Goal: Task Accomplishment & Management: Use online tool/utility

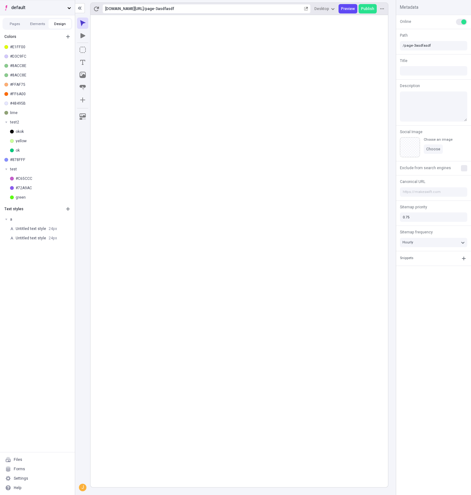
click at [47, 6] on span "default" at bounding box center [38, 7] width 54 height 7
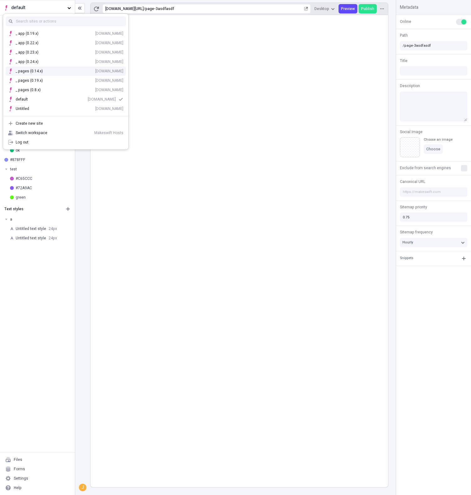
click at [95, 72] on div "[DOMAIN_NAME]" at bounding box center [109, 71] width 28 height 5
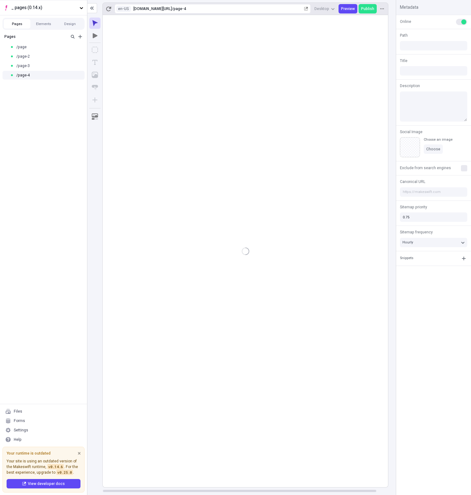
type input "/page-4"
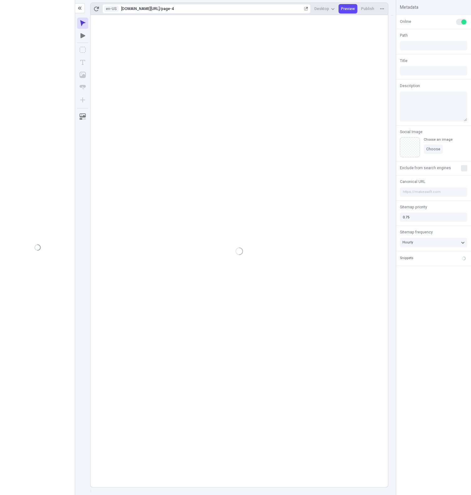
type input "/page-4"
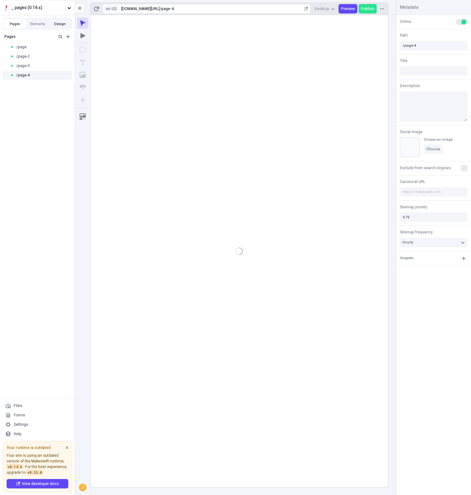
click at [60, 26] on button "Design" at bounding box center [60, 23] width 23 height 9
click at [48, 68] on span "24 px" at bounding box center [47, 69] width 8 height 6
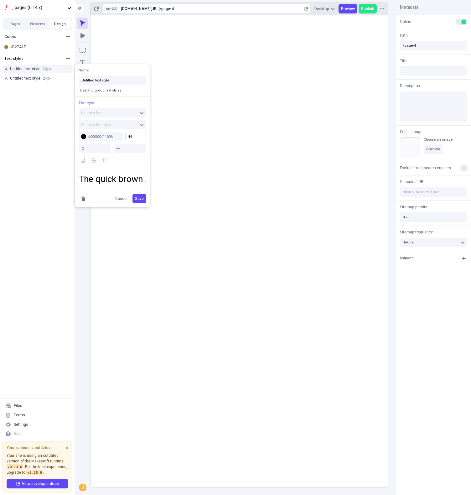
type input "46"
click at [197, 136] on body "_ pages (0.14.x) Pages Elements Design Colors #B27A1F Text styles Untitled text…" at bounding box center [235, 247] width 471 height 495
click at [28, 48] on div "#B27A1F" at bounding box center [40, 46] width 60 height 5
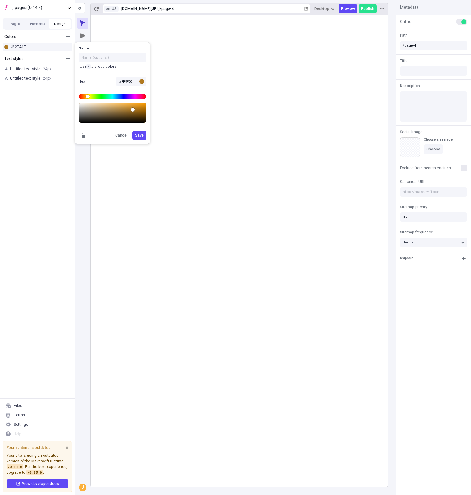
type input "#FF9E00"
click at [152, 102] on body "_ pages (0.14.x) Pages Elements Design Colors #B27A1F Text styles Untitled text…" at bounding box center [235, 247] width 471 height 495
click at [141, 134] on span "Save" at bounding box center [139, 135] width 9 height 5
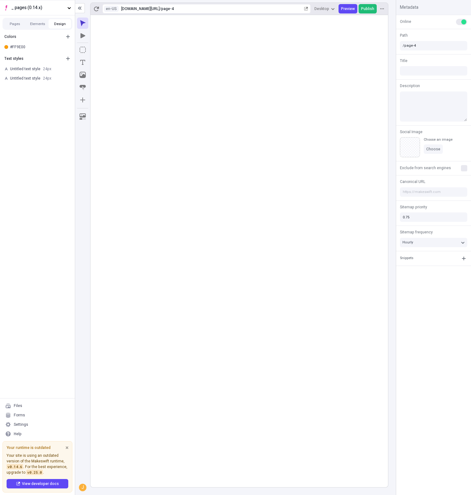
click at [367, 8] on span "Publish" at bounding box center [367, 8] width 13 height 5
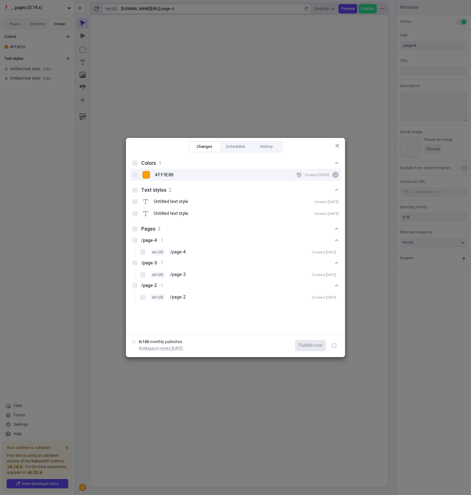
click at [301, 174] on icon "button" at bounding box center [299, 175] width 4 height 4
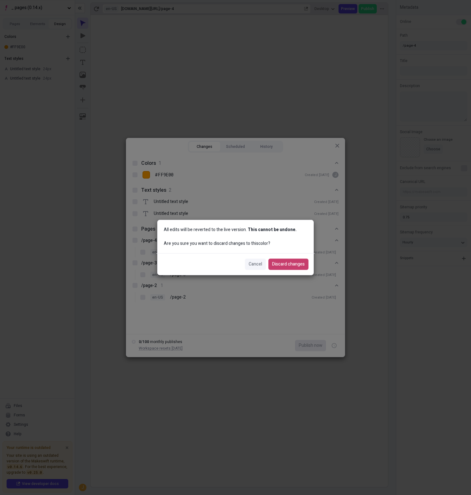
click at [300, 265] on span "Discard changes" at bounding box center [288, 264] width 33 height 7
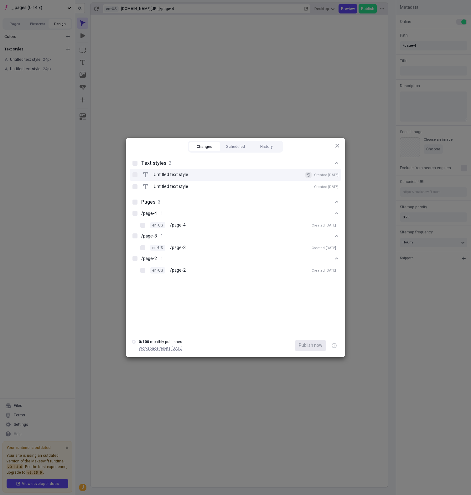
click at [310, 174] on icon "button" at bounding box center [309, 175] width 4 height 4
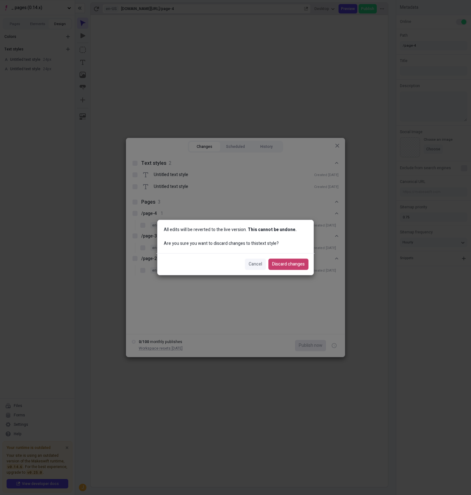
click at [290, 267] on span "Discard changes" at bounding box center [288, 264] width 33 height 7
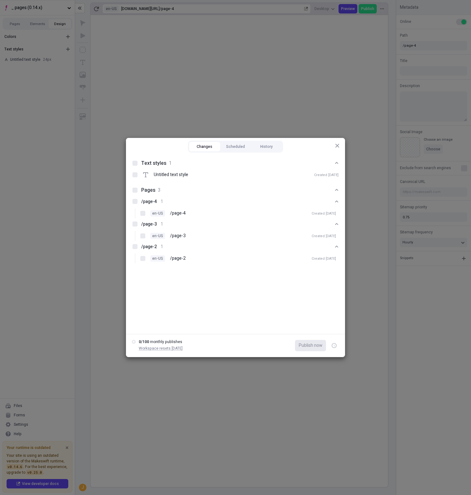
click at [290, 267] on ul "Text styles 1 Untitled text style Created Jul 7 Pages 3 /page-4 1 en-US /page-4…" at bounding box center [235, 214] width 219 height 113
click at [339, 144] on icon "button" at bounding box center [337, 145] width 5 height 5
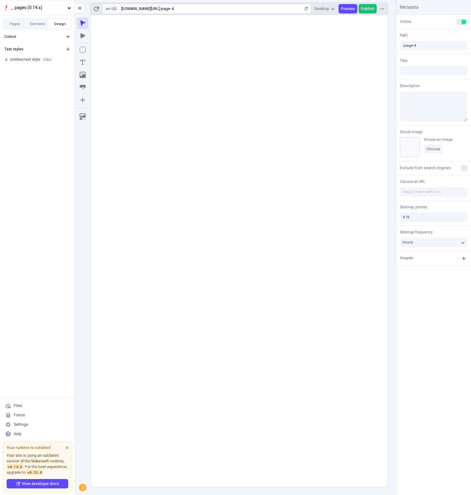
click at [376, 7] on button "Publish" at bounding box center [368, 8] width 18 height 9
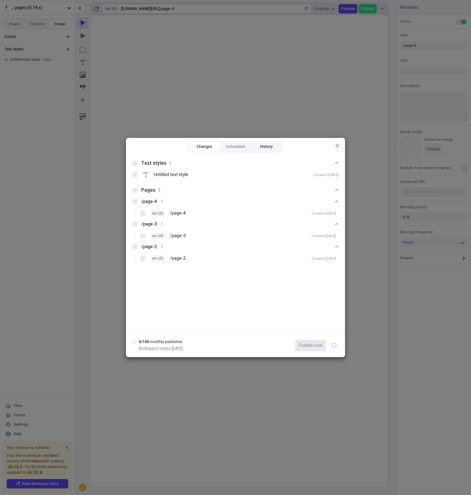
click at [269, 148] on button "History" at bounding box center [266, 146] width 31 height 9
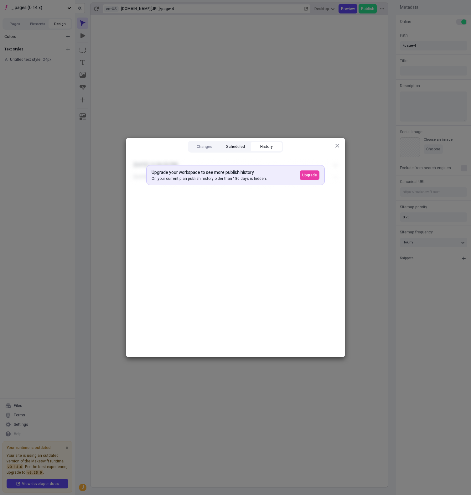
click at [242, 149] on button "Scheduled" at bounding box center [235, 146] width 31 height 9
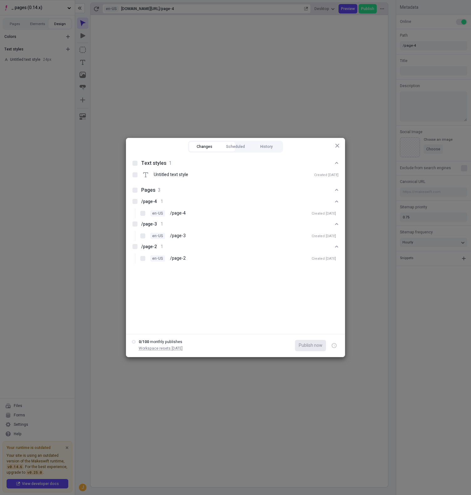
click at [200, 145] on button "Changes" at bounding box center [204, 146] width 31 height 9
click at [215, 252] on button "/page-2 1" at bounding box center [235, 247] width 211 height 12
click at [230, 246] on div "/page-2 1" at bounding box center [235, 246] width 189 height 7
click at [216, 254] on div "en-US /page-2 Created Feb 25" at bounding box center [243, 258] width 196 height 10
checkbox input "true"
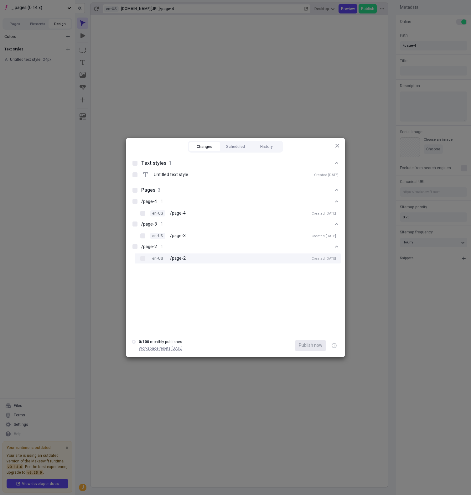
checkbox input "true"
click at [336, 348] on button "button" at bounding box center [334, 345] width 11 height 11
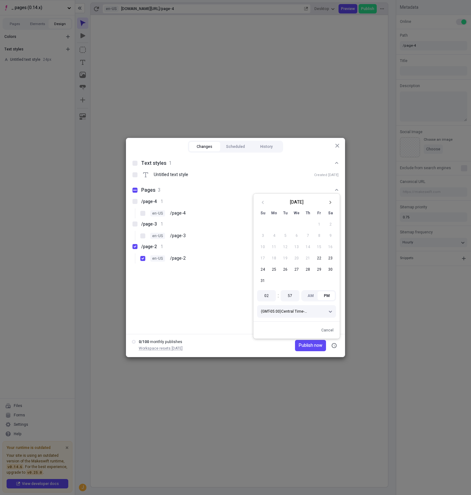
click at [314, 266] on tr "24 25 26 27 28 29 30" at bounding box center [296, 269] width 79 height 11
drag, startPoint x: 311, startPoint y: 270, endPoint x: 313, endPoint y: 275, distance: 5.3
click at [311, 270] on button "28" at bounding box center [307, 269] width 11 height 11
click at [315, 350] on button "Publish on 8/28/2025" at bounding box center [305, 345] width 42 height 11
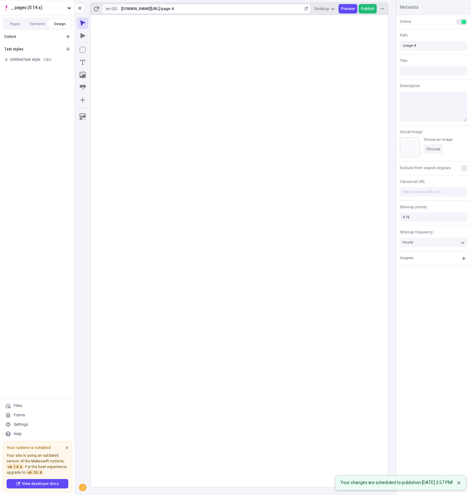
click at [374, 7] on span "Publish" at bounding box center [367, 8] width 13 height 5
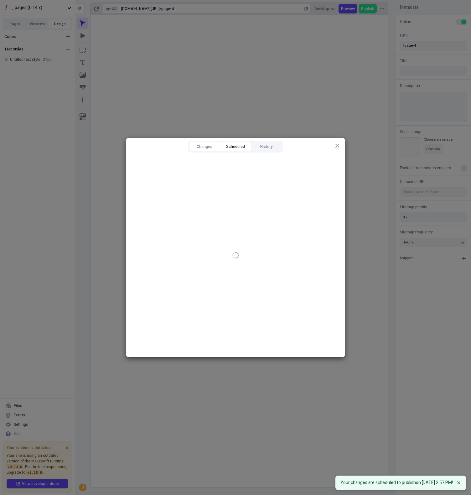
click at [236, 143] on button "Scheduled" at bounding box center [235, 146] width 31 height 9
click at [327, 164] on icon "button" at bounding box center [328, 165] width 4 height 4
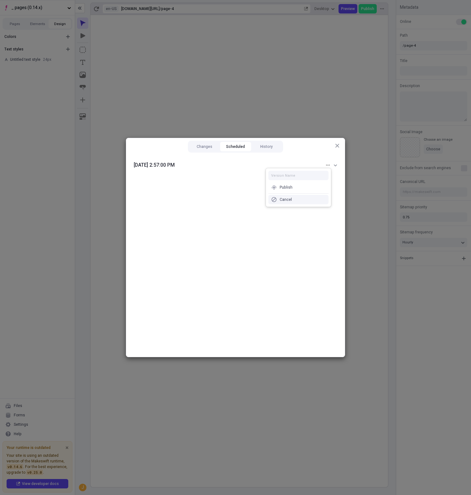
click at [319, 203] on div "Cancel" at bounding box center [298, 199] width 60 height 9
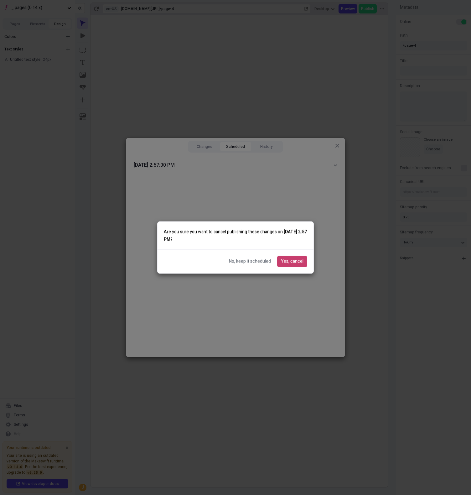
click at [302, 263] on span "Yes, cancel" at bounding box center [292, 261] width 23 height 7
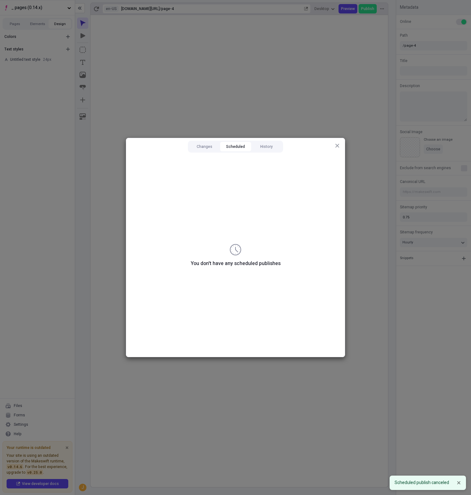
click at [339, 145] on icon "button" at bounding box center [337, 145] width 5 height 5
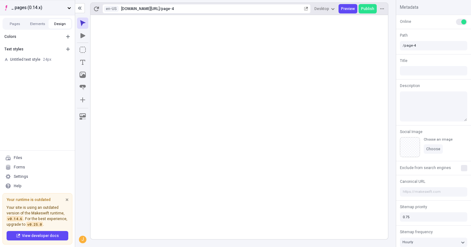
click at [42, 10] on span "_ pages (0.14.x)" at bounding box center [38, 7] width 54 height 7
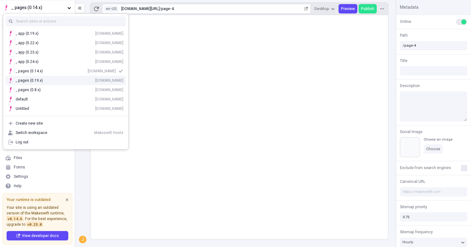
click at [95, 78] on div "[DOMAIN_NAME]" at bounding box center [109, 80] width 28 height 5
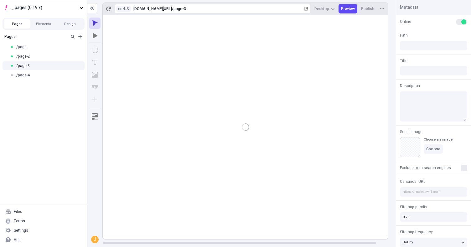
type input "/page-3"
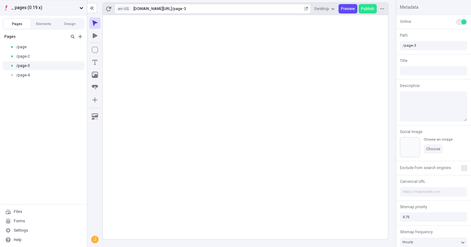
click at [66, 11] on span "_ pages (0.19.x)" at bounding box center [44, 7] width 66 height 7
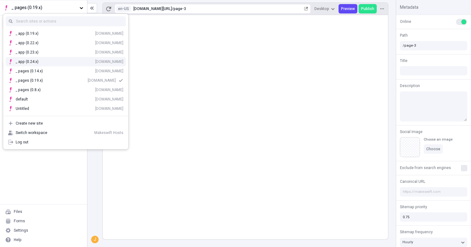
click at [59, 62] on div "_ app (0.24.x) hosts-staging-app-024x.vercel.app" at bounding box center [70, 61] width 108 height 5
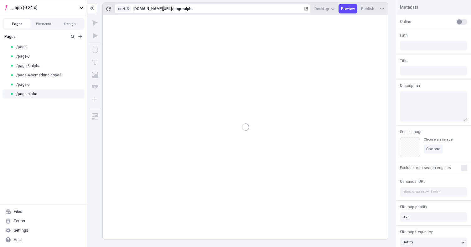
type input "/page-alpha"
click at [272, 104] on rect at bounding box center [245, 127] width 285 height 224
click at [35, 64] on span "/page-3-alpha" at bounding box center [28, 65] width 24 height 5
type input "/page-3-alpha"
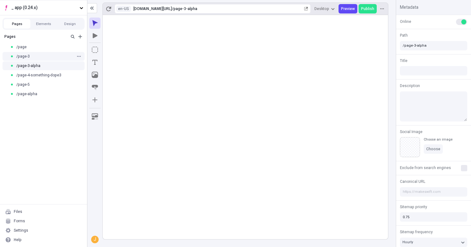
click at [36, 56] on div "/page-3" at bounding box center [41, 56] width 63 height 5
type input "/page-3"
